Goal: Task Accomplishment & Management: Manage account settings

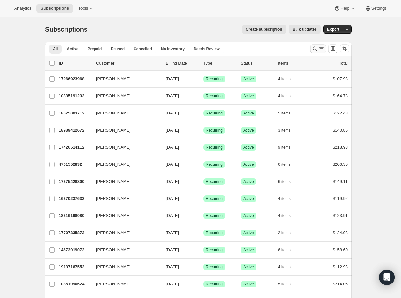
click at [318, 50] on icon "Search and filter results" at bounding box center [315, 48] width 6 height 6
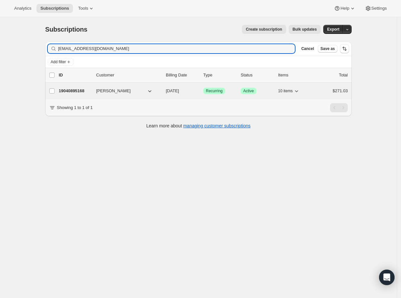
type input "[EMAIL_ADDRESS][DOMAIN_NAME]"
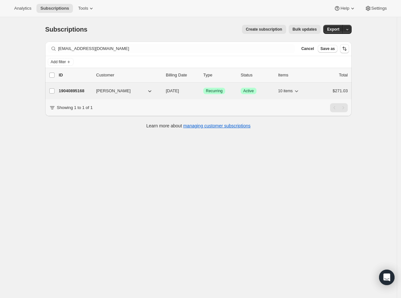
click at [78, 92] on p "19040895168" at bounding box center [75, 91] width 32 height 6
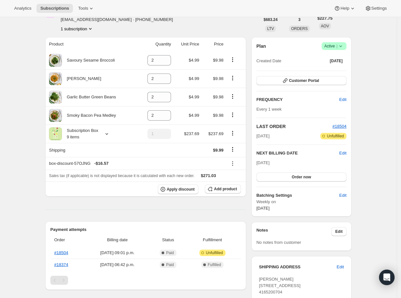
scroll to position [139, 0]
